Goal: Contribute content: Contribute content

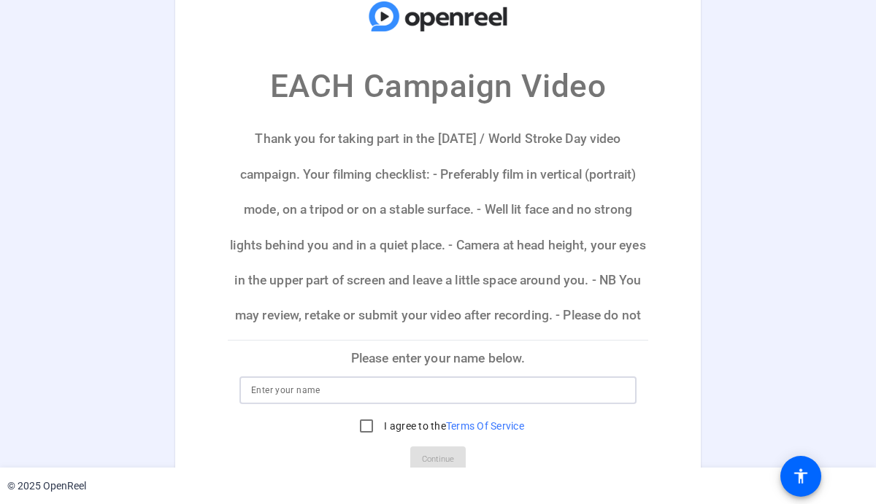
click at [333, 391] on input at bounding box center [438, 391] width 374 height 18
type input "[PERSON_NAME]"
click at [358, 425] on input "I agree to the Terms Of Service" at bounding box center [366, 426] width 29 height 29
checkbox input "true"
click at [433, 456] on span "Continue" at bounding box center [438, 460] width 32 height 22
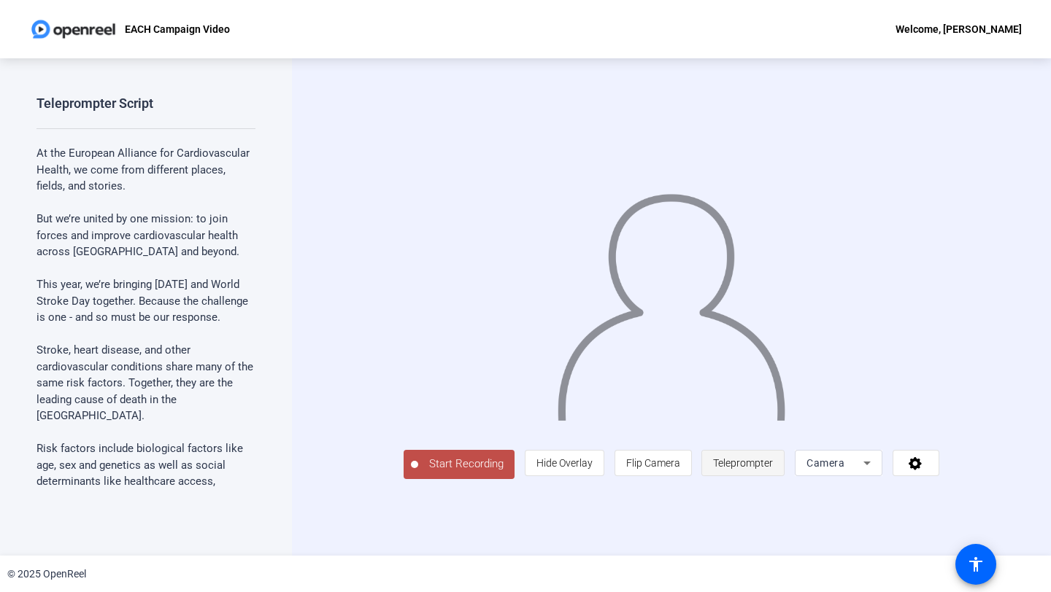
click at [773, 477] on span "Teleprompter" at bounding box center [743, 463] width 60 height 28
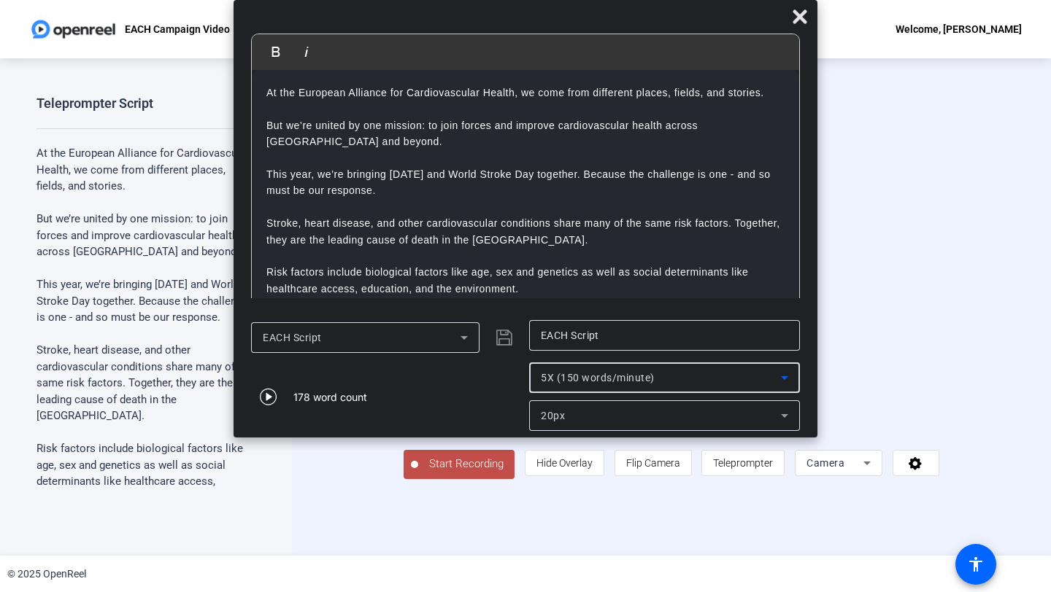
click at [598, 376] on span "5X (150 words/minute)" at bounding box center [598, 378] width 114 height 12
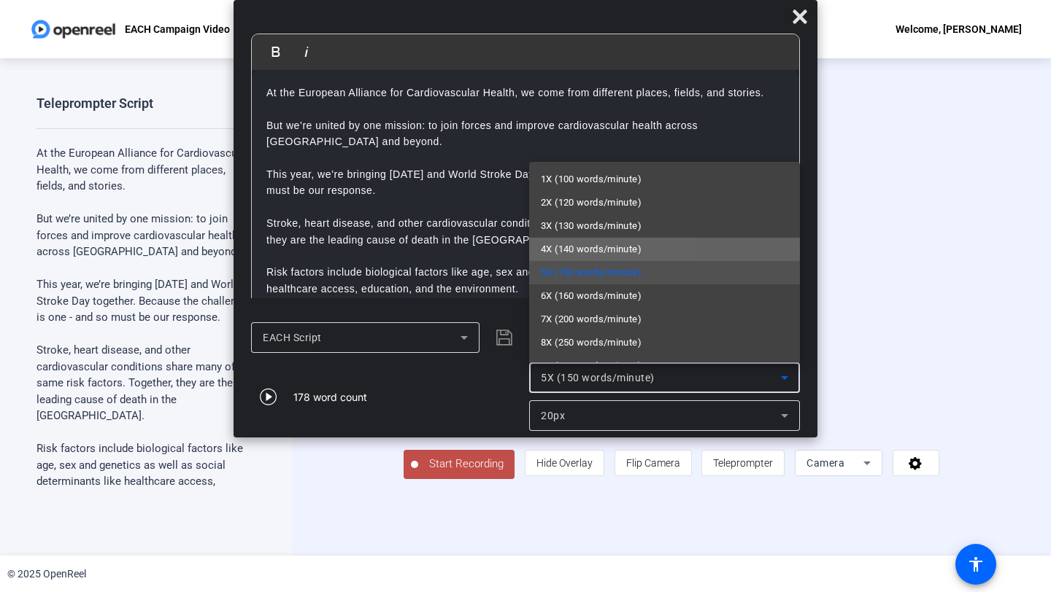
click at [562, 250] on span "4X (140 words/minute)" at bounding box center [591, 250] width 101 height 18
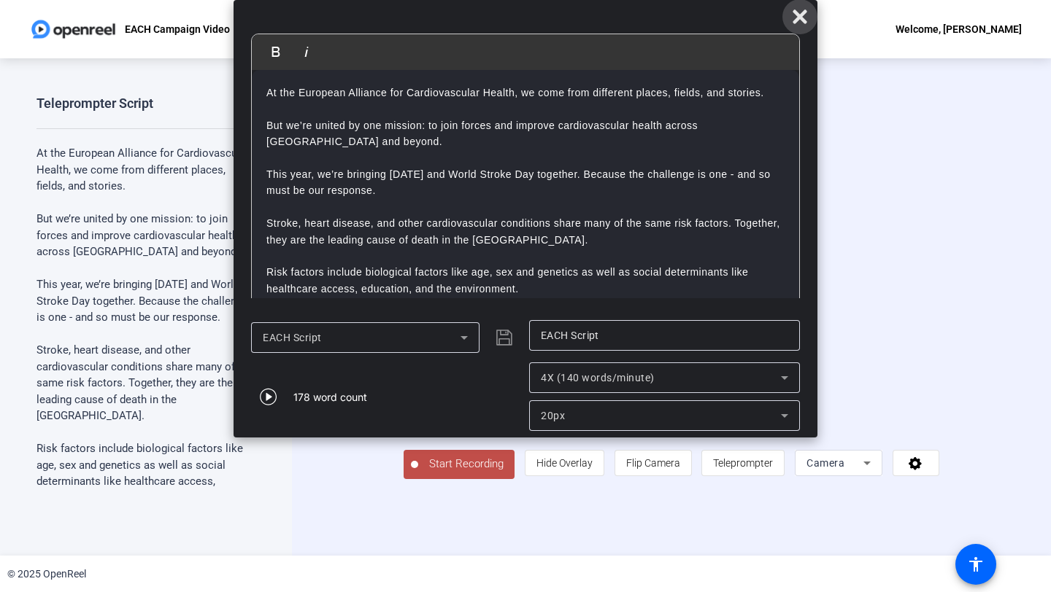
click at [803, 18] on icon at bounding box center [799, 16] width 14 height 14
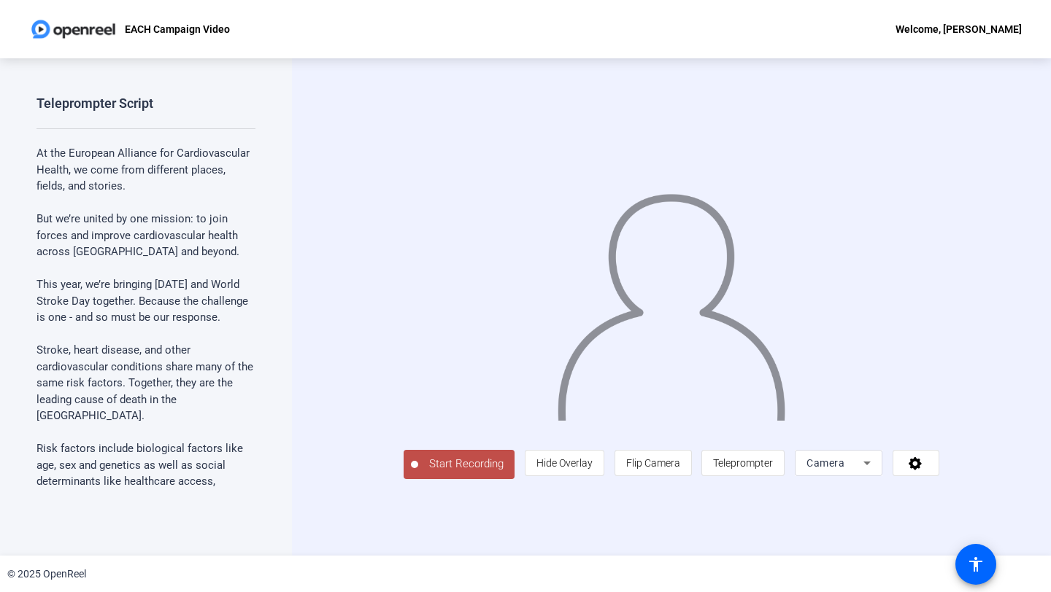
click at [418, 473] on span "Start Recording" at bounding box center [466, 464] width 96 height 17
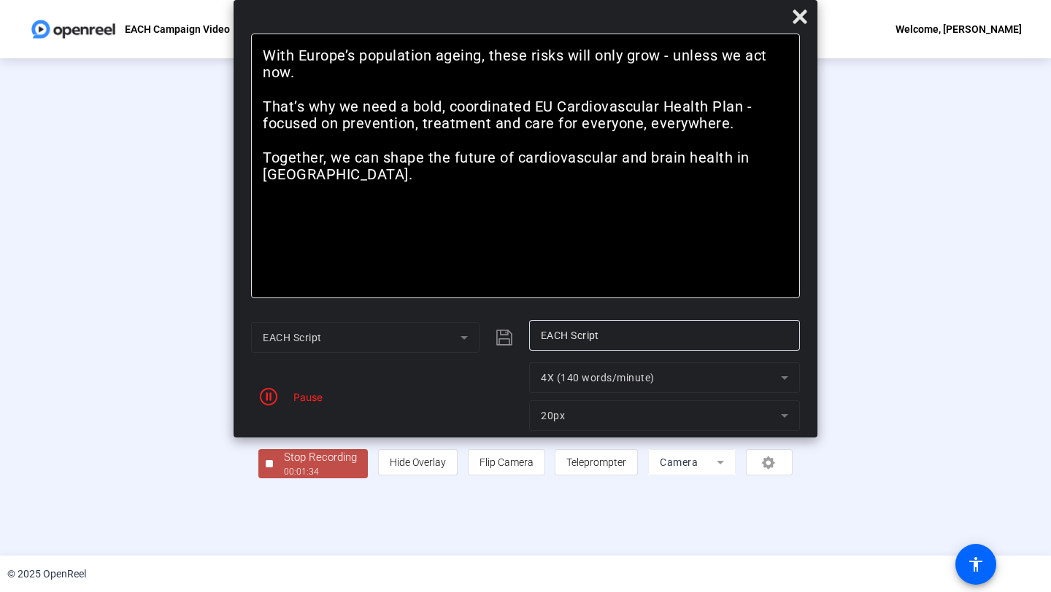
click at [298, 400] on div "Pause" at bounding box center [304, 397] width 36 height 15
click at [269, 397] on icon "button" at bounding box center [269, 397] width 18 height 18
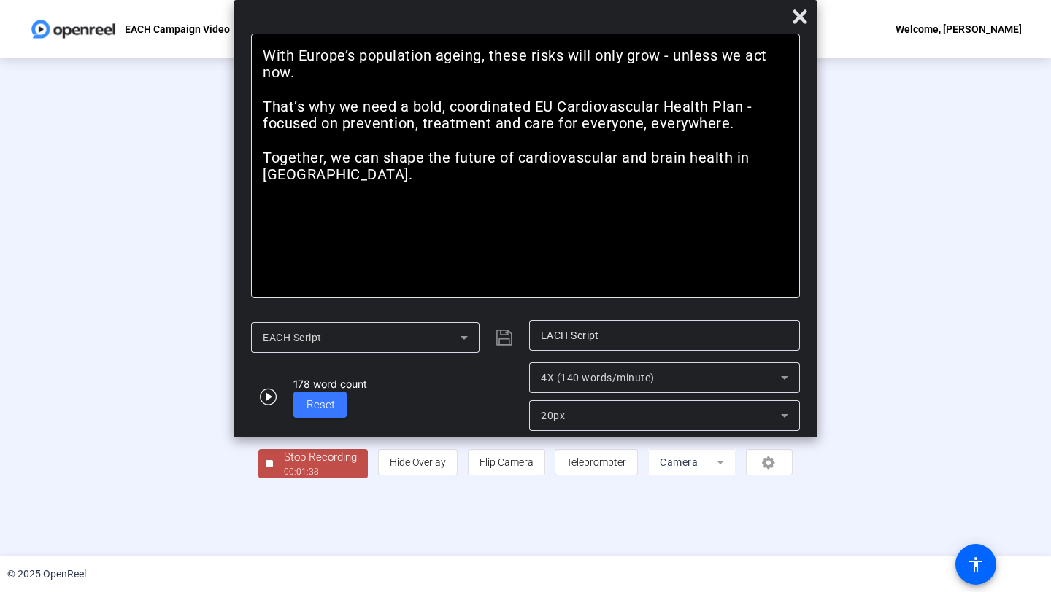
click at [284, 466] on div "Stop Recording" at bounding box center [320, 457] width 73 height 17
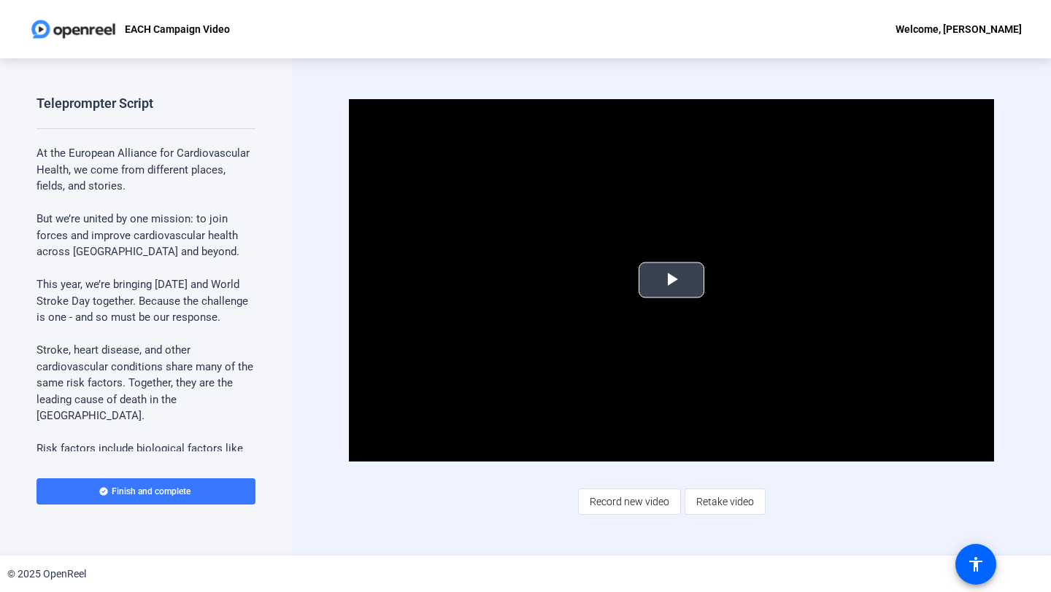
click at [671, 280] on span "Video Player" at bounding box center [671, 280] width 0 height 0
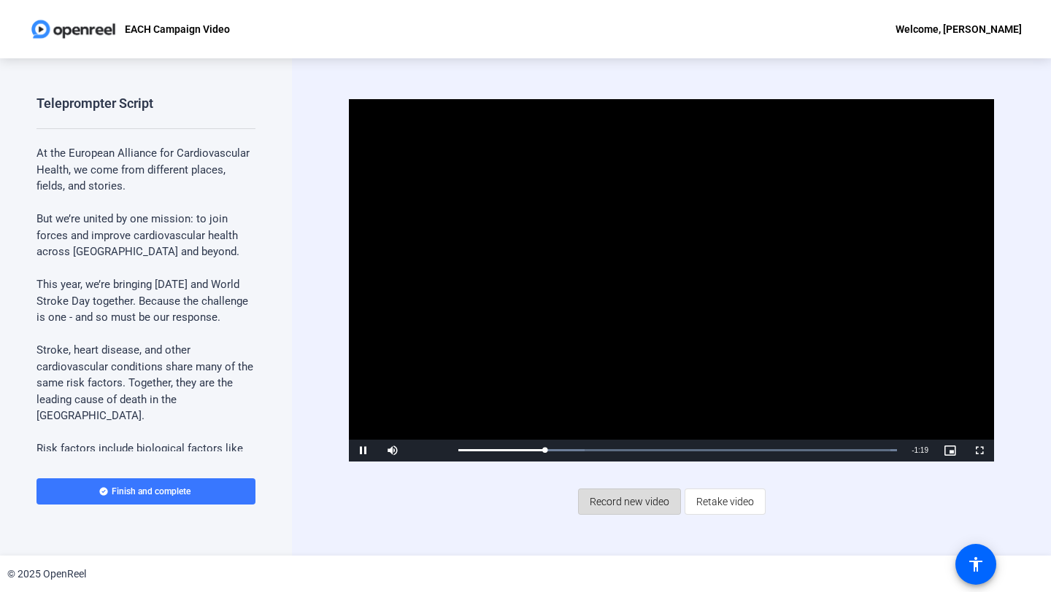
click at [619, 498] on span "Record new video" at bounding box center [630, 502] width 80 height 28
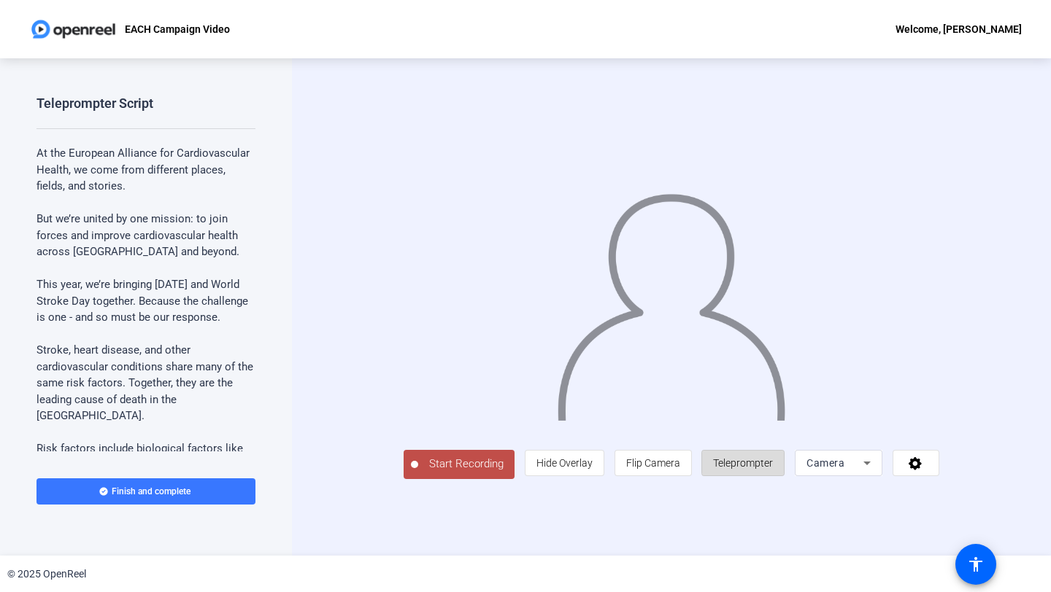
click at [773, 469] on span "Teleprompter" at bounding box center [743, 463] width 60 height 12
click at [773, 477] on span "Teleprompter" at bounding box center [743, 463] width 60 height 28
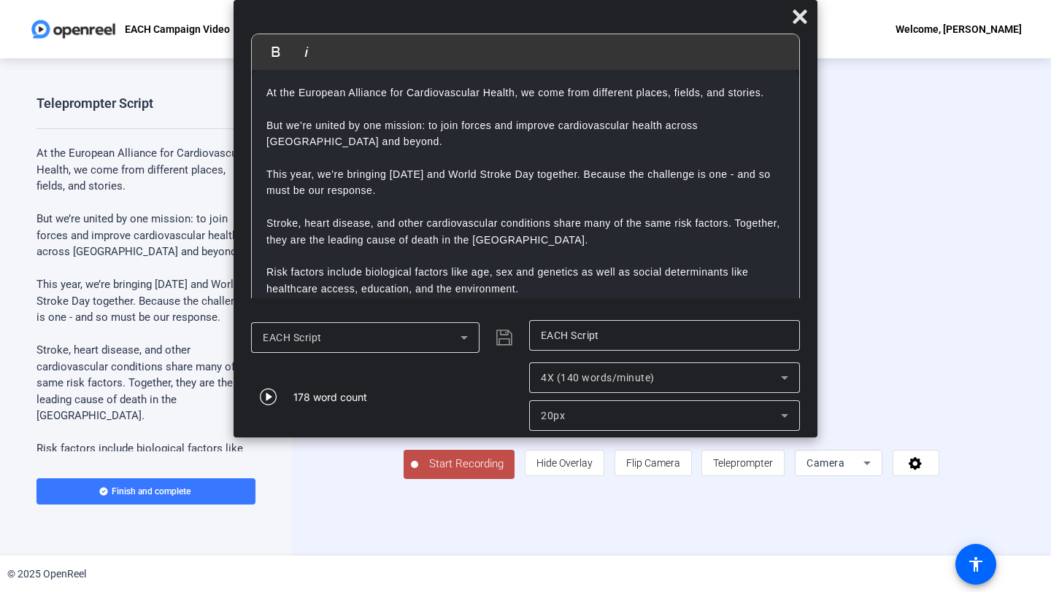
click at [669, 382] on div "4X (140 words/minute)" at bounding box center [661, 378] width 240 height 18
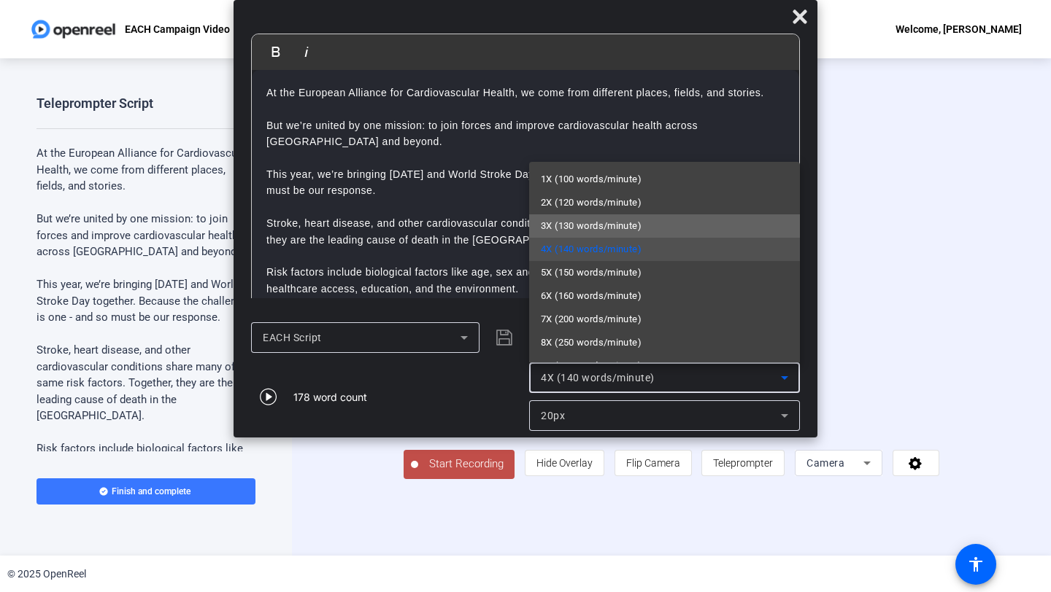
click at [619, 230] on span "3X (130 words/minute)" at bounding box center [591, 226] width 101 height 18
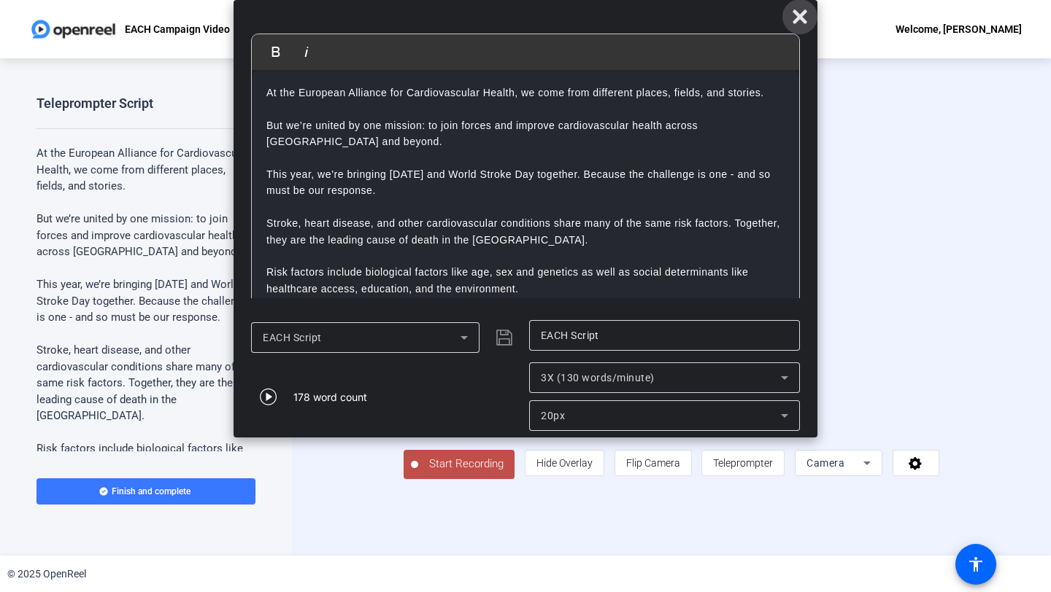
click at [798, 17] on icon at bounding box center [799, 16] width 14 height 14
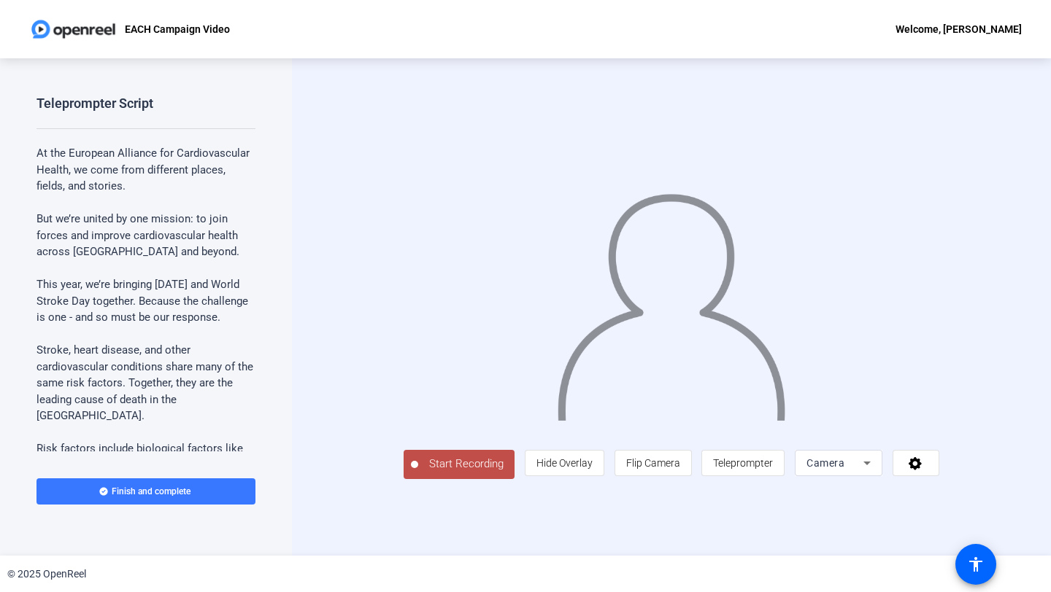
click at [418, 473] on span "Start Recording" at bounding box center [466, 464] width 96 height 17
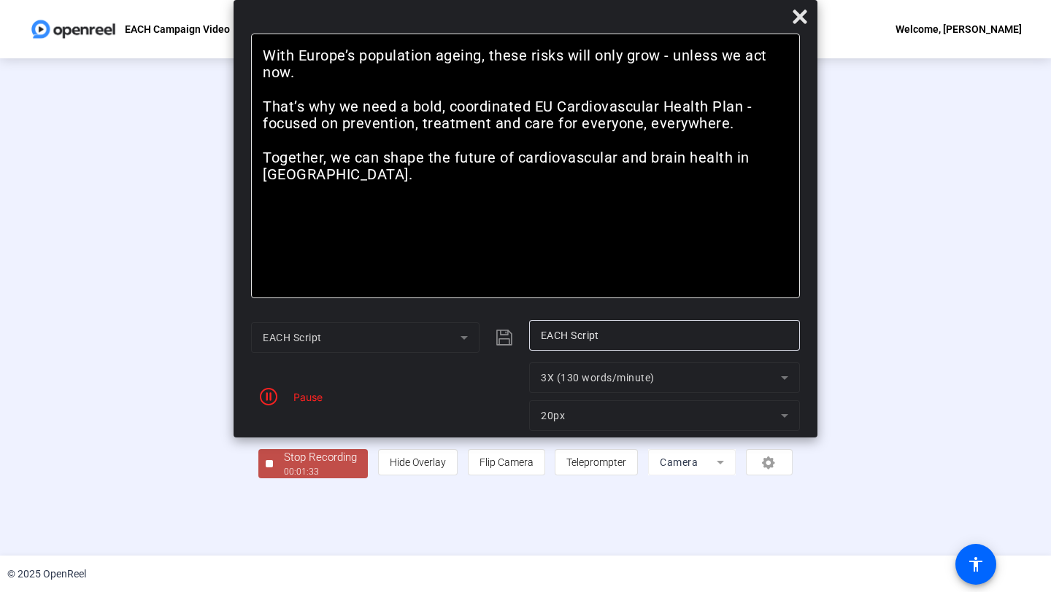
click at [284, 466] on div "Stop Recording" at bounding box center [320, 457] width 73 height 17
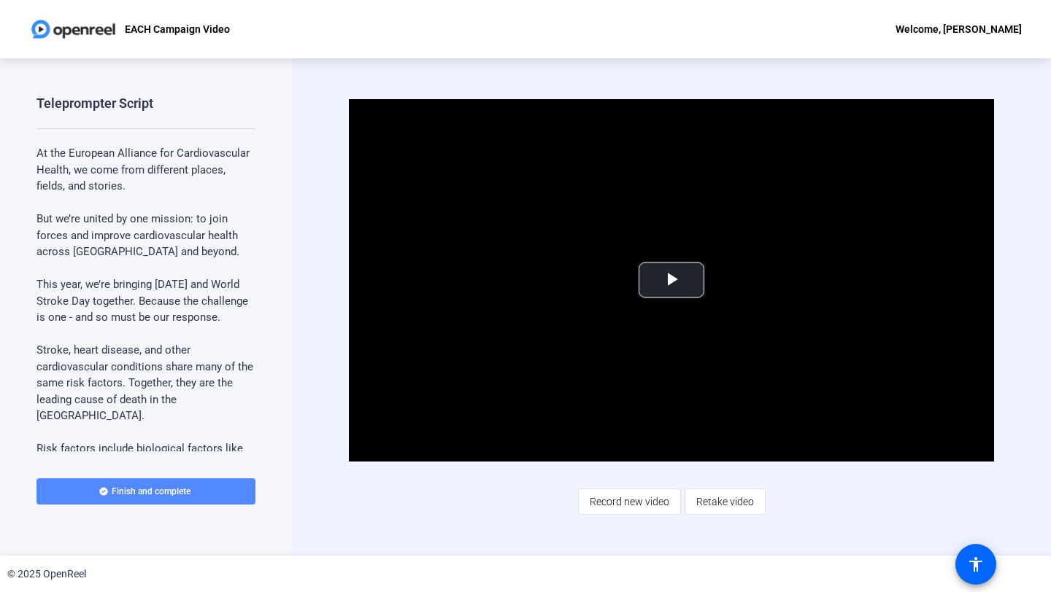
click at [135, 501] on span at bounding box center [145, 491] width 219 height 35
